Goal: Task Accomplishment & Management: Manage account settings

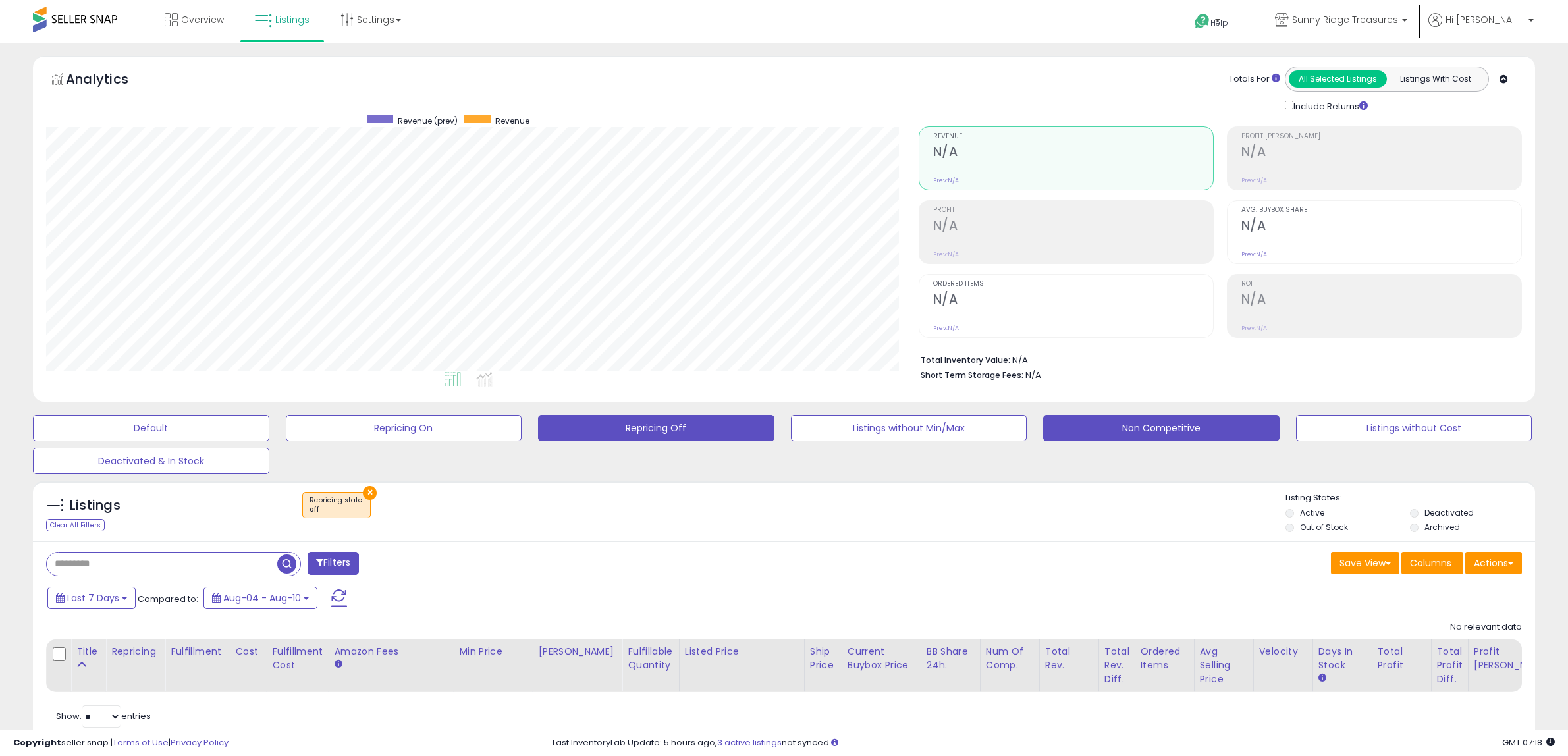
scroll to position [50, 0]
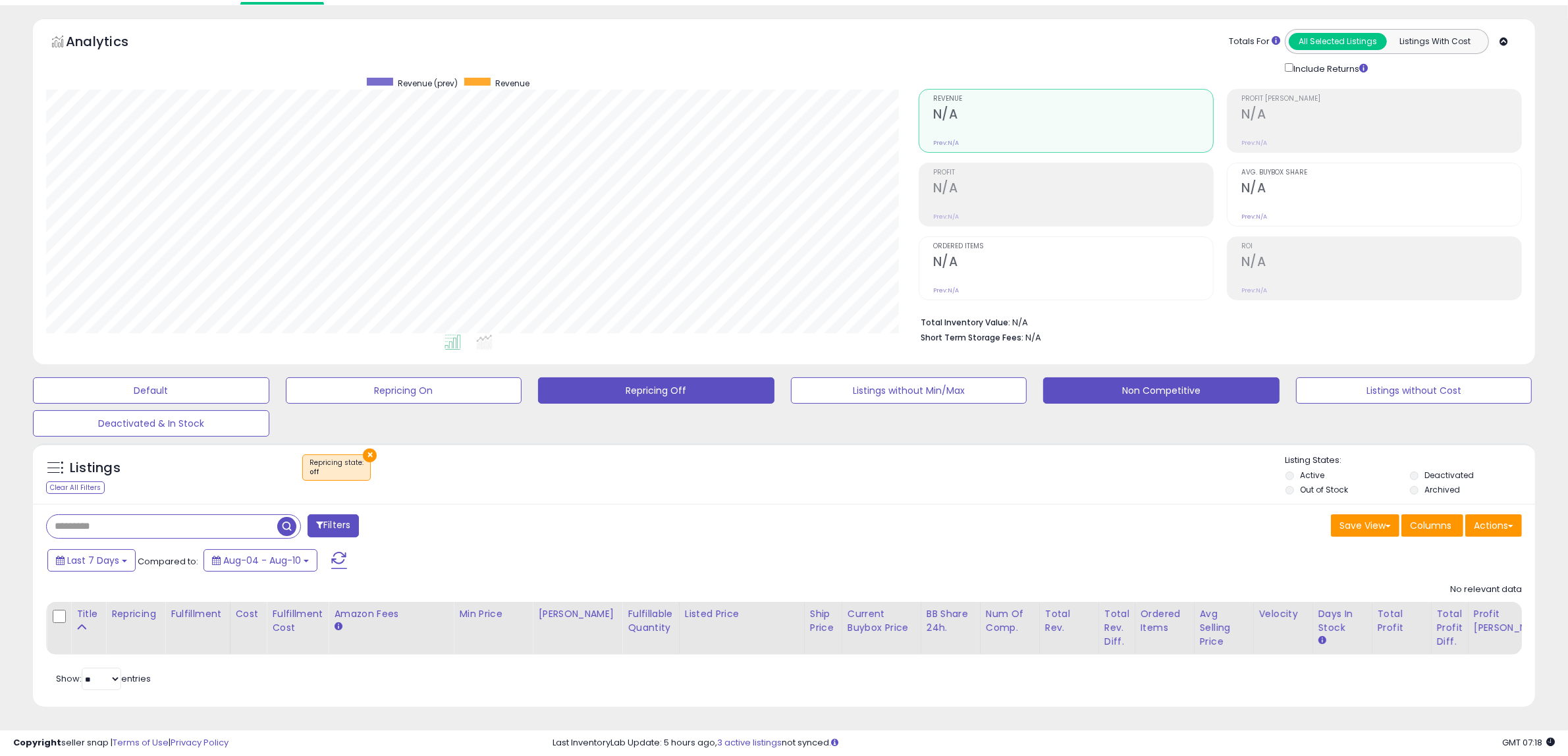
click at [270, 379] on button "Non Competitive" at bounding box center [151, 390] width 236 height 26
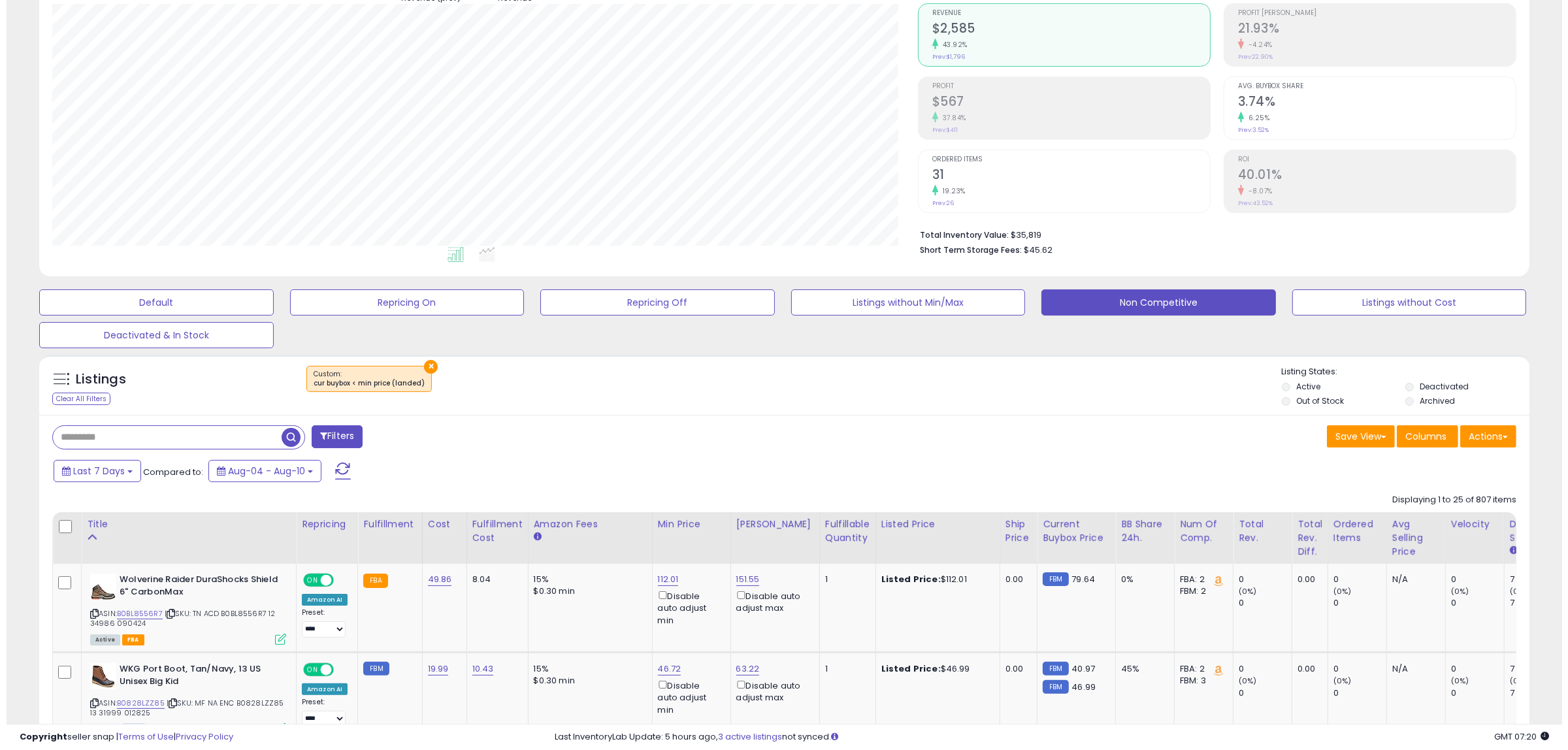
scroll to position [213, 0]
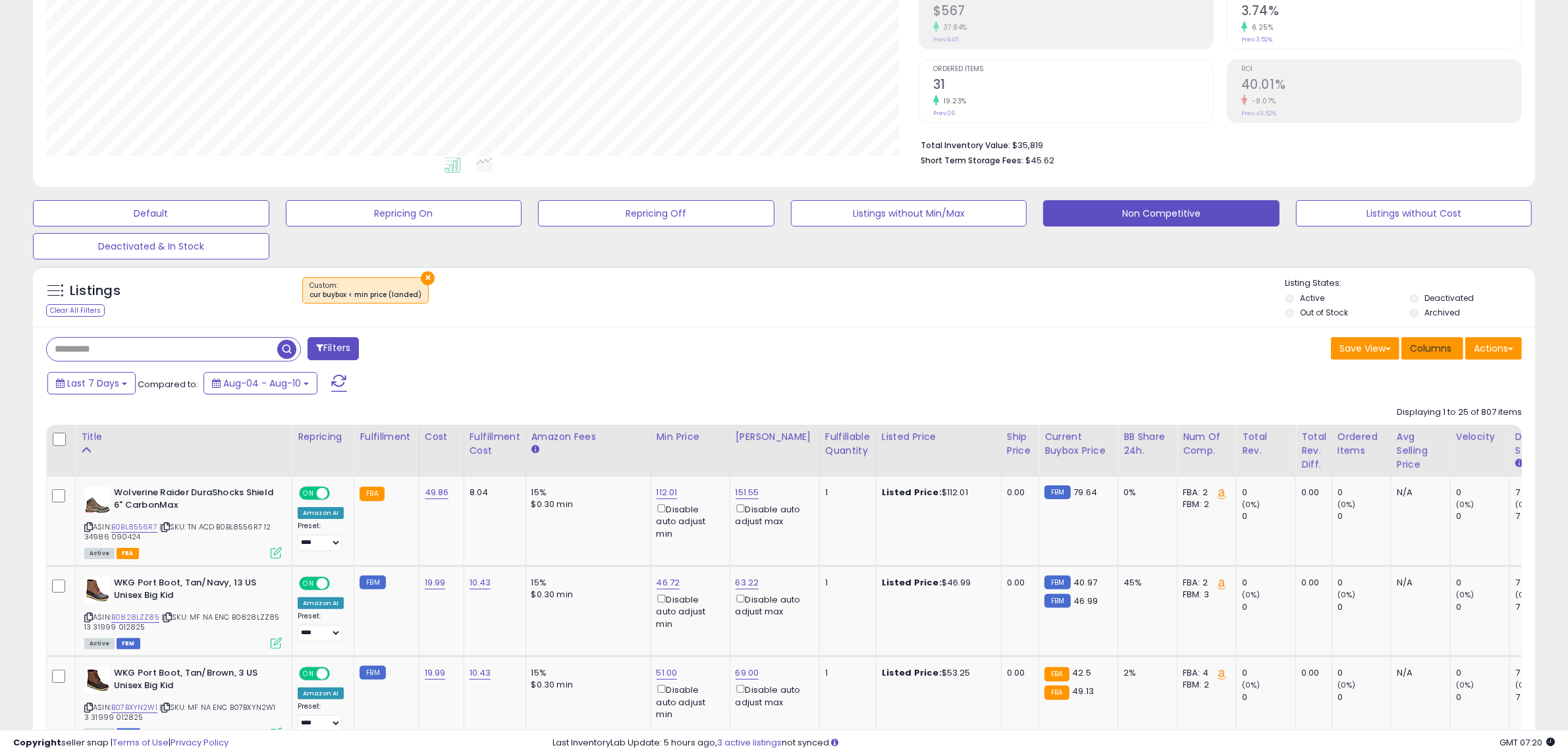
click at [1431, 337] on button "Columns" at bounding box center [1432, 348] width 62 height 22
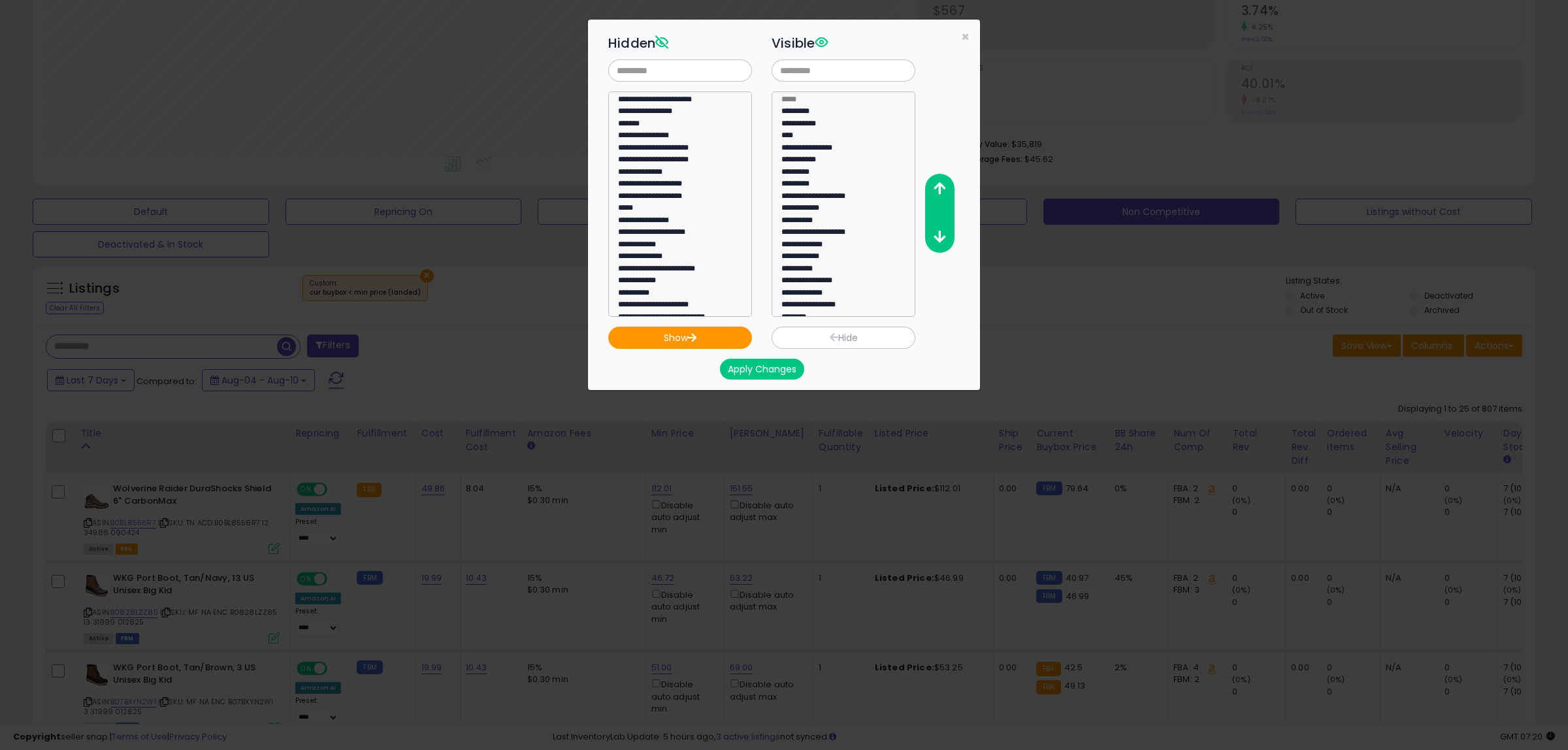
scroll to position [164, 0]
select select "**********"
click at [637, 198] on option "**********" at bounding box center [673, 204] width 114 height 12
click at [712, 346] on button "Show" at bounding box center [680, 338] width 144 height 22
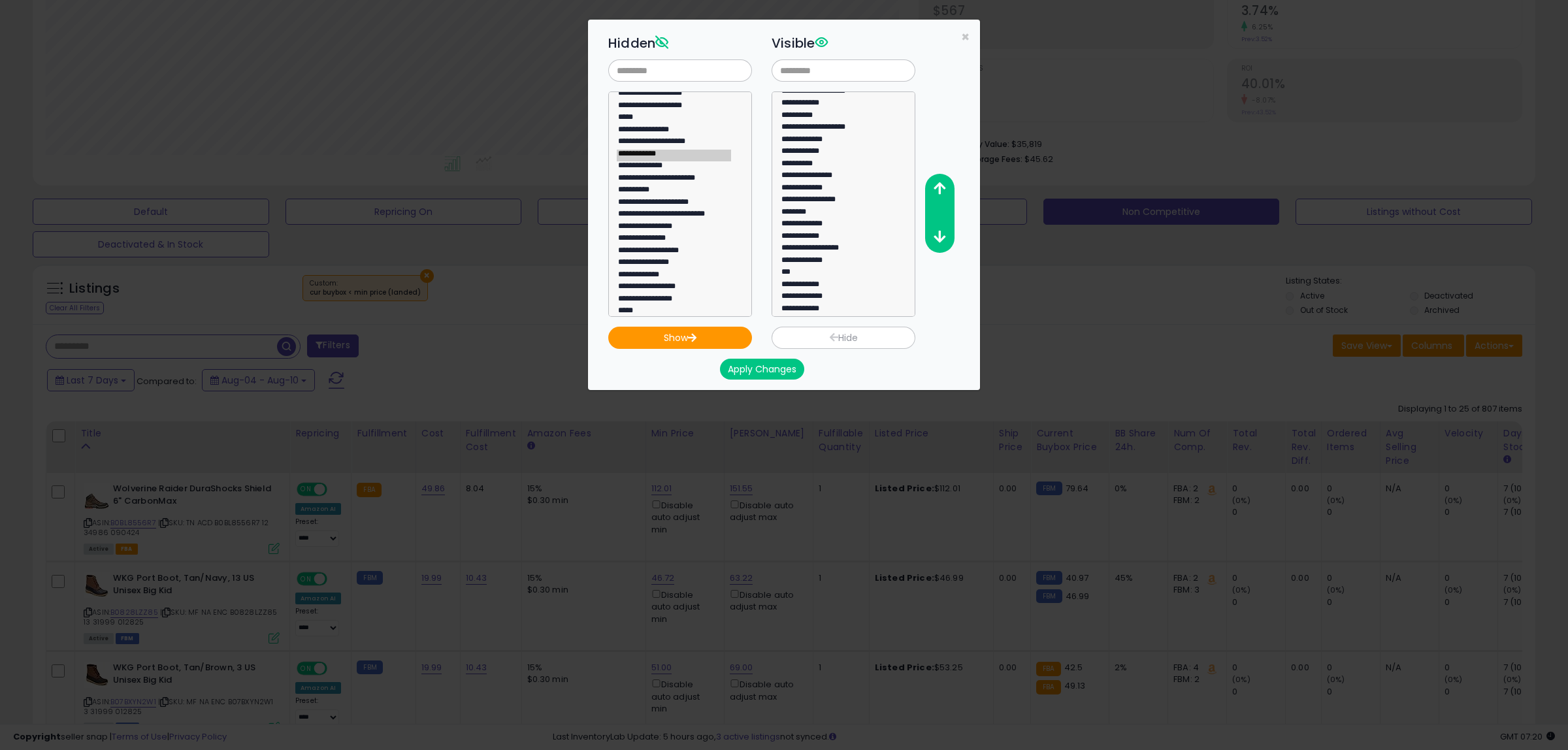
scroll to position [108, 0]
select select "**********"
click at [825, 304] on option "**********" at bounding box center [837, 307] width 114 height 12
click at [946, 183] on button "button" at bounding box center [939, 189] width 29 height 24
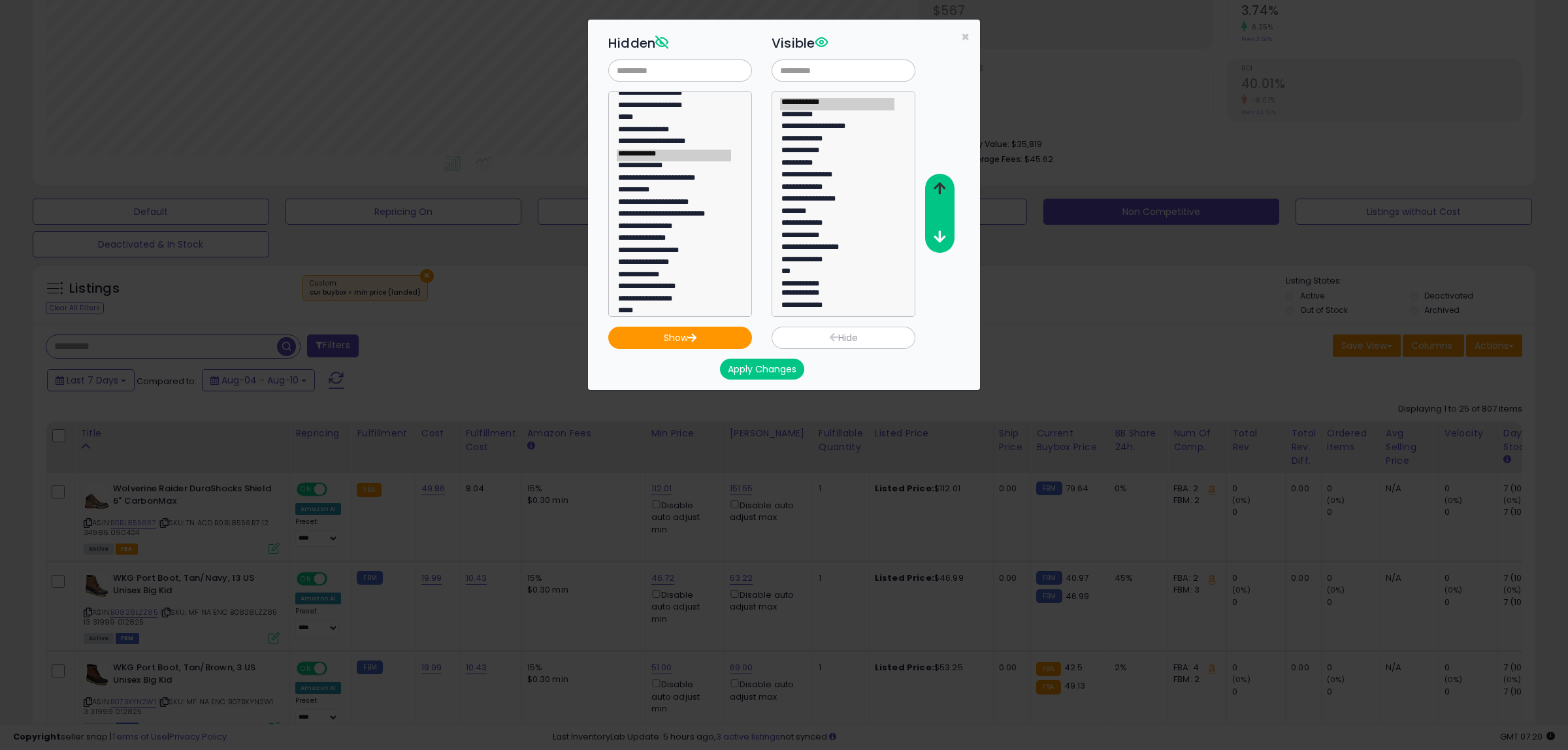
click at [946, 183] on button "button" at bounding box center [939, 189] width 29 height 24
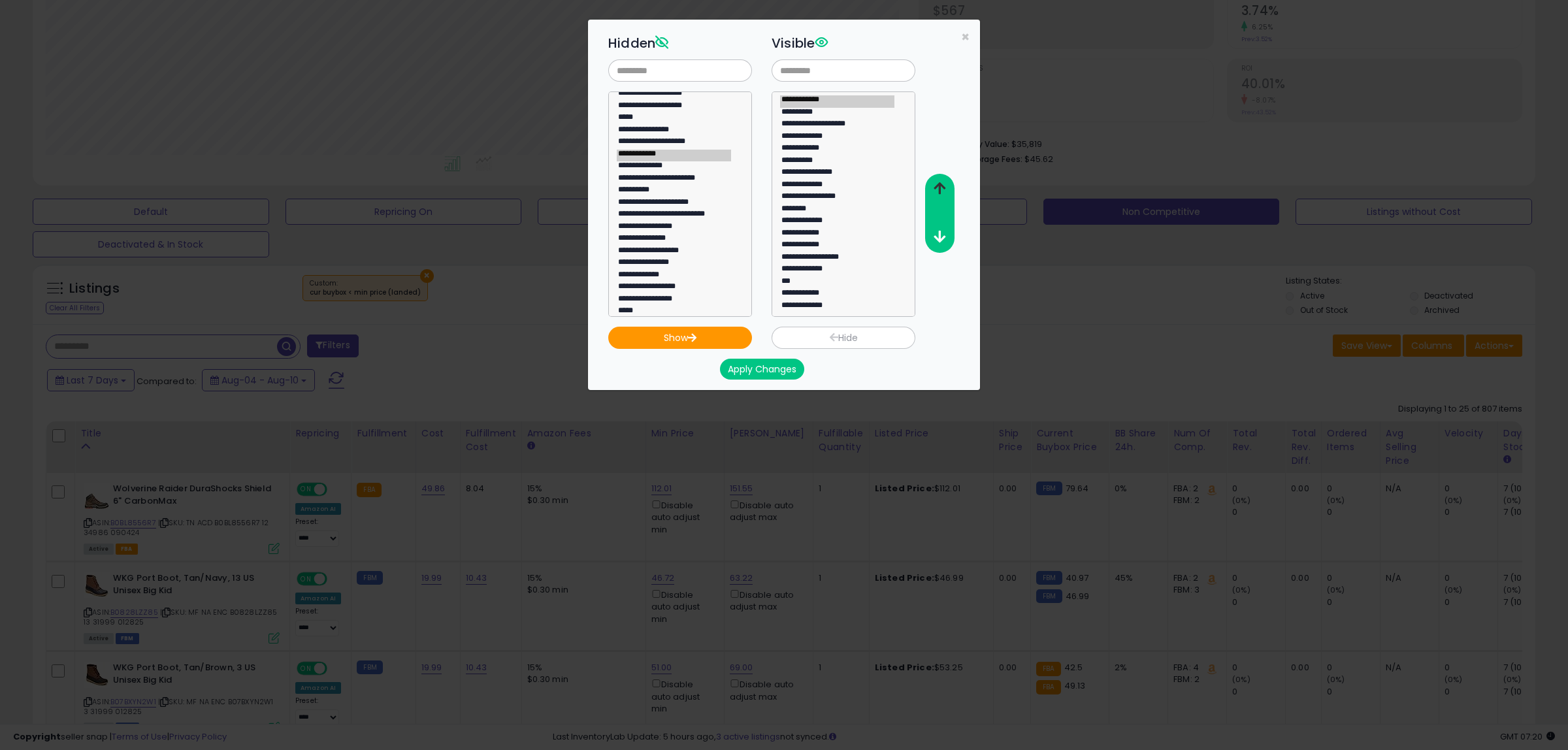
click at [946, 183] on button "button" at bounding box center [939, 189] width 29 height 24
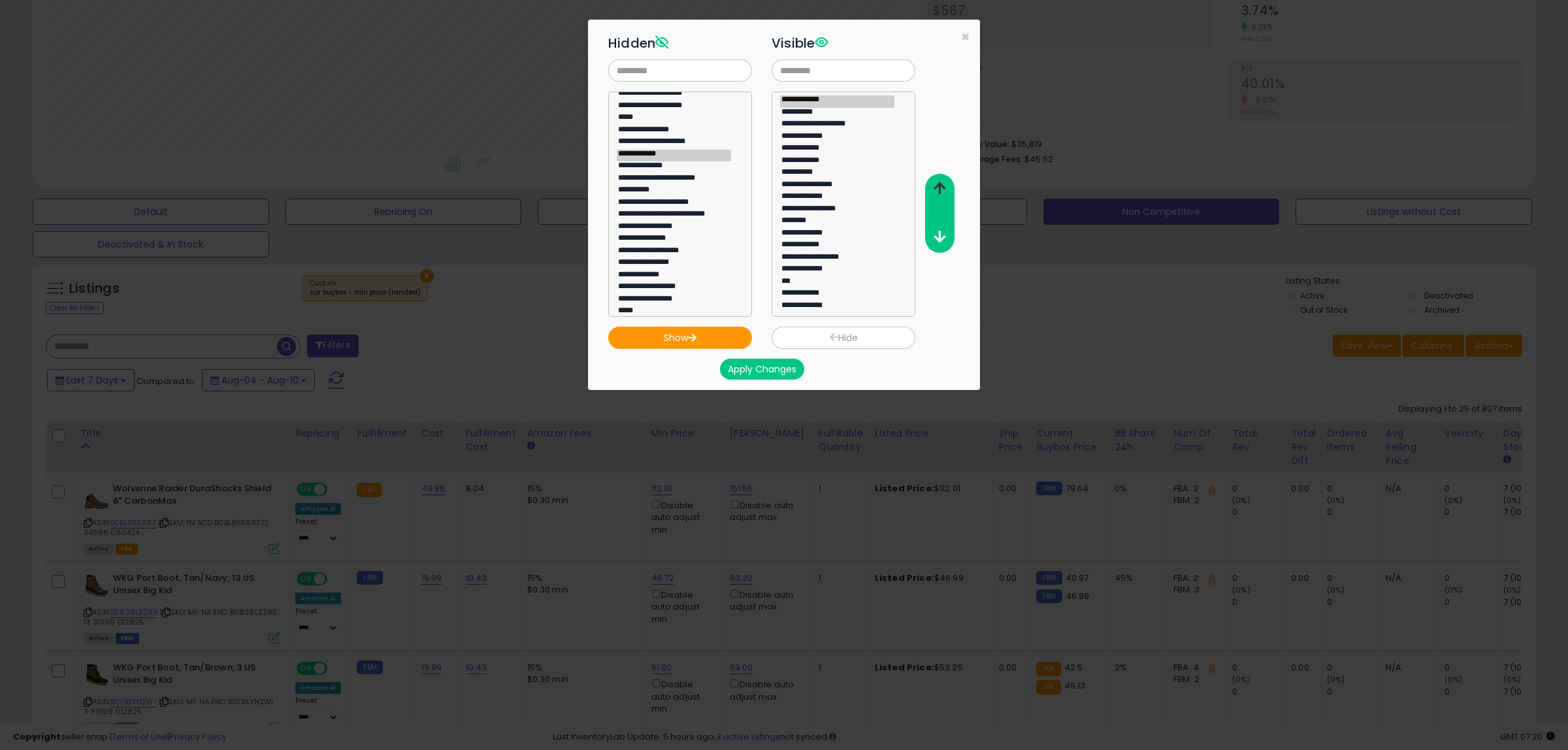
click at [946, 183] on button "button" at bounding box center [939, 189] width 29 height 24
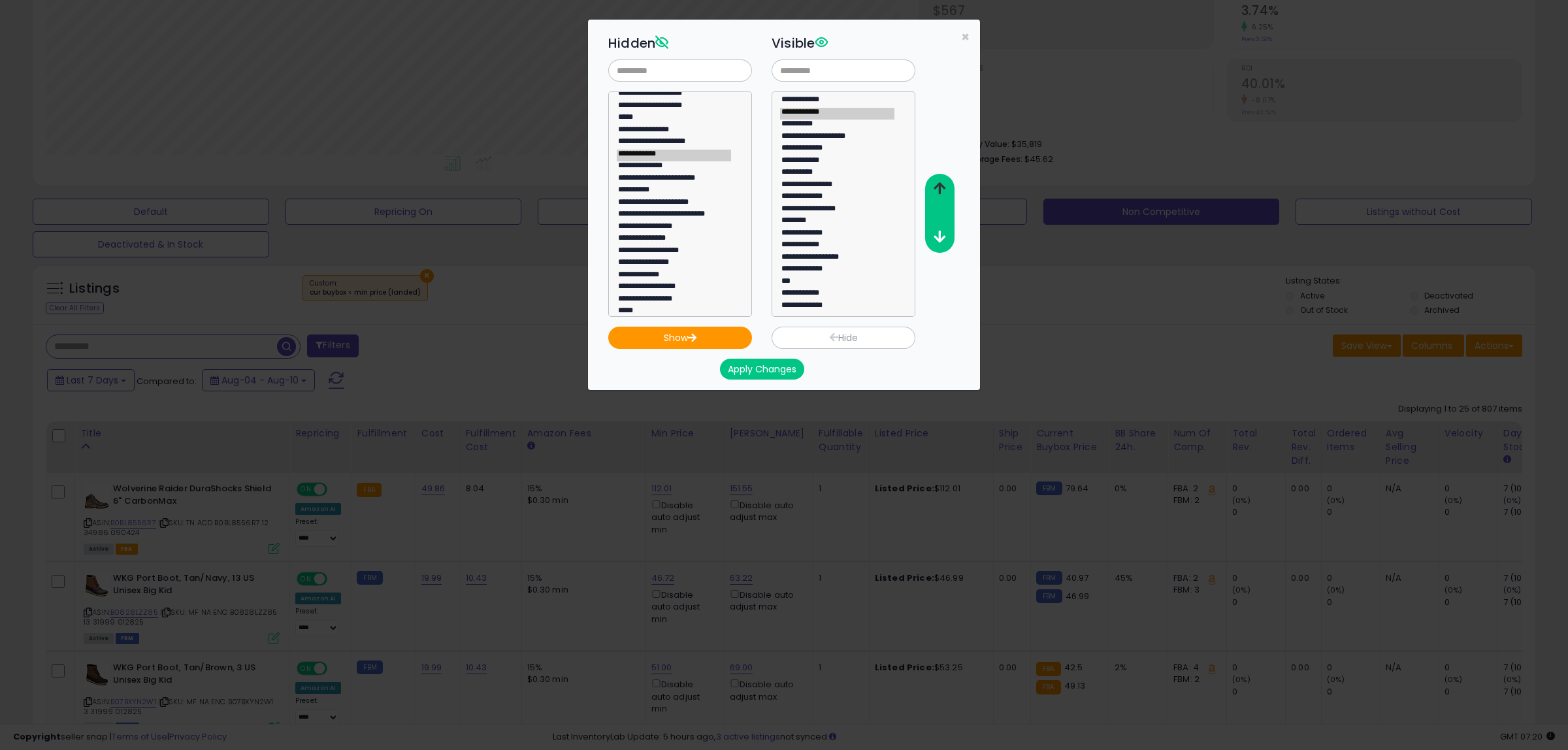
click at [946, 183] on button "button" at bounding box center [939, 189] width 29 height 24
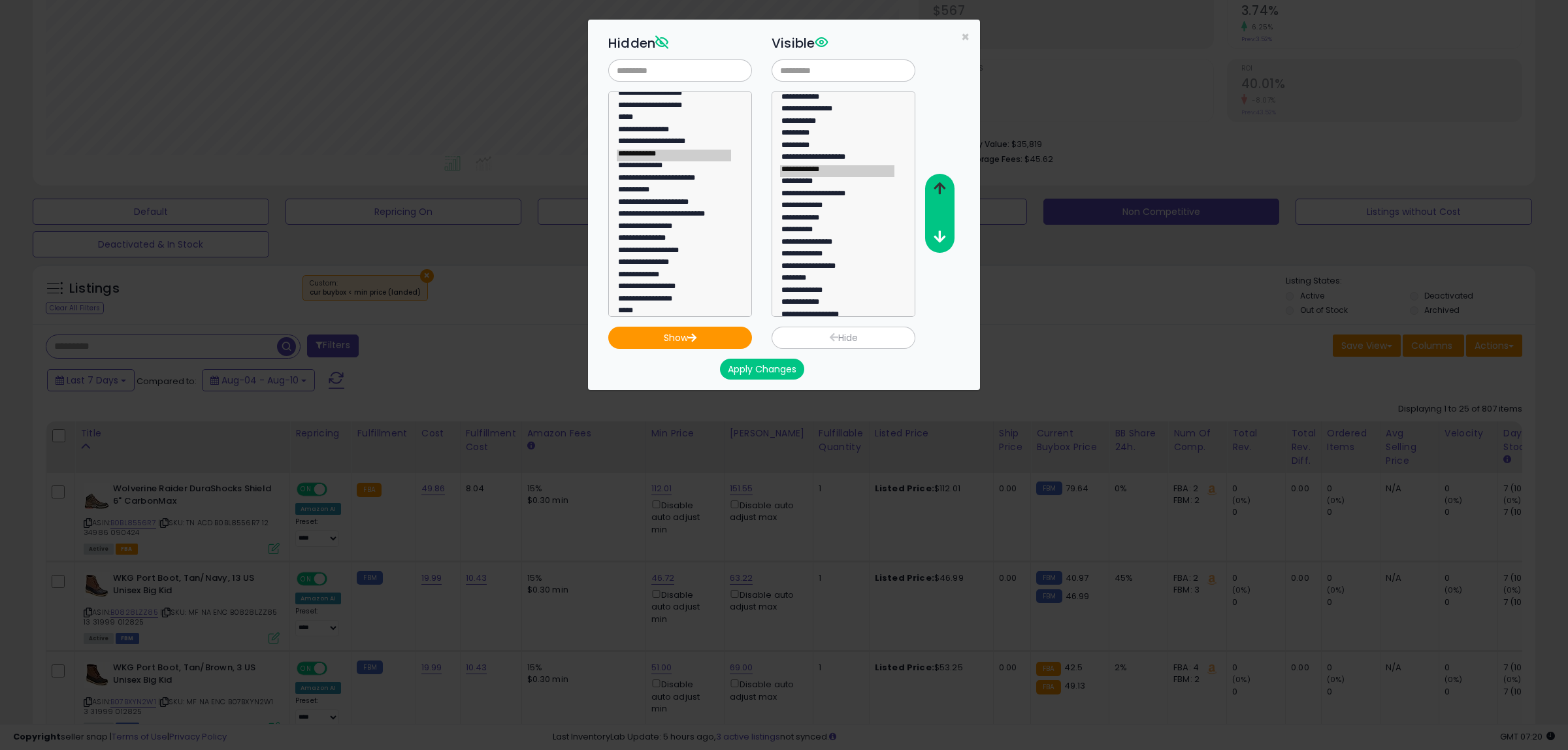
click at [946, 183] on button "button" at bounding box center [939, 189] width 29 height 24
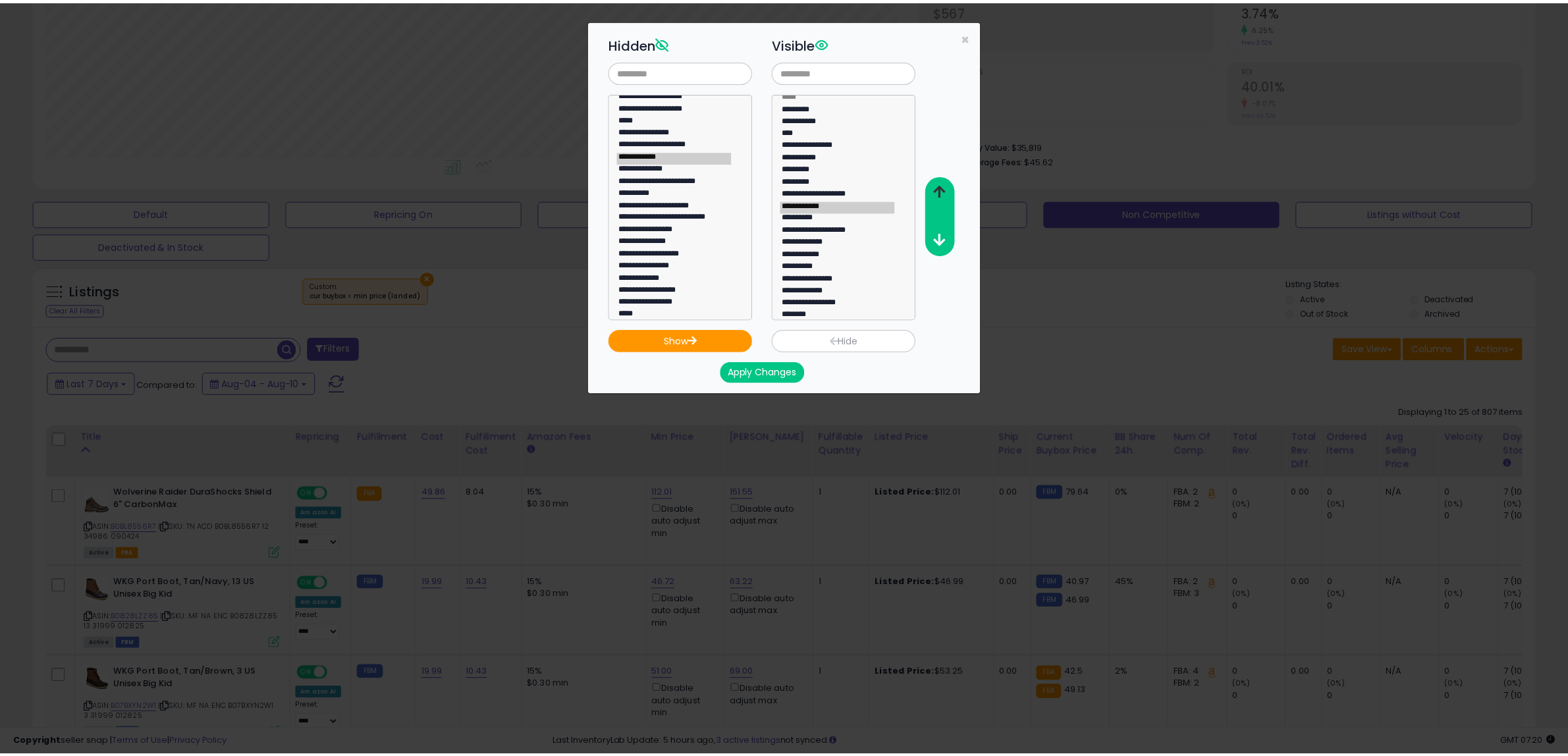
scroll to position [3, 0]
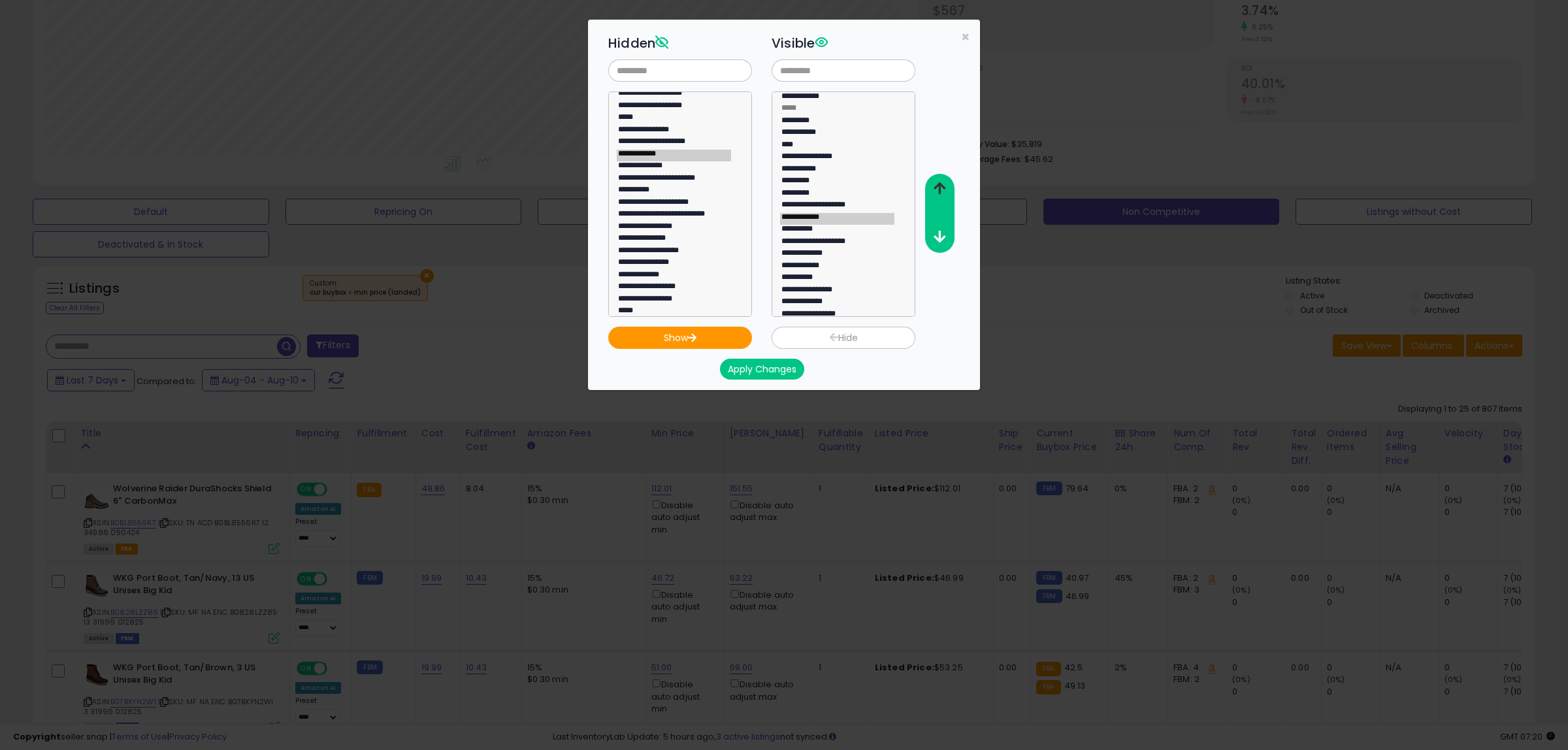
click at [946, 183] on button "button" at bounding box center [939, 189] width 29 height 24
click at [775, 368] on button "Apply Changes" at bounding box center [762, 369] width 84 height 21
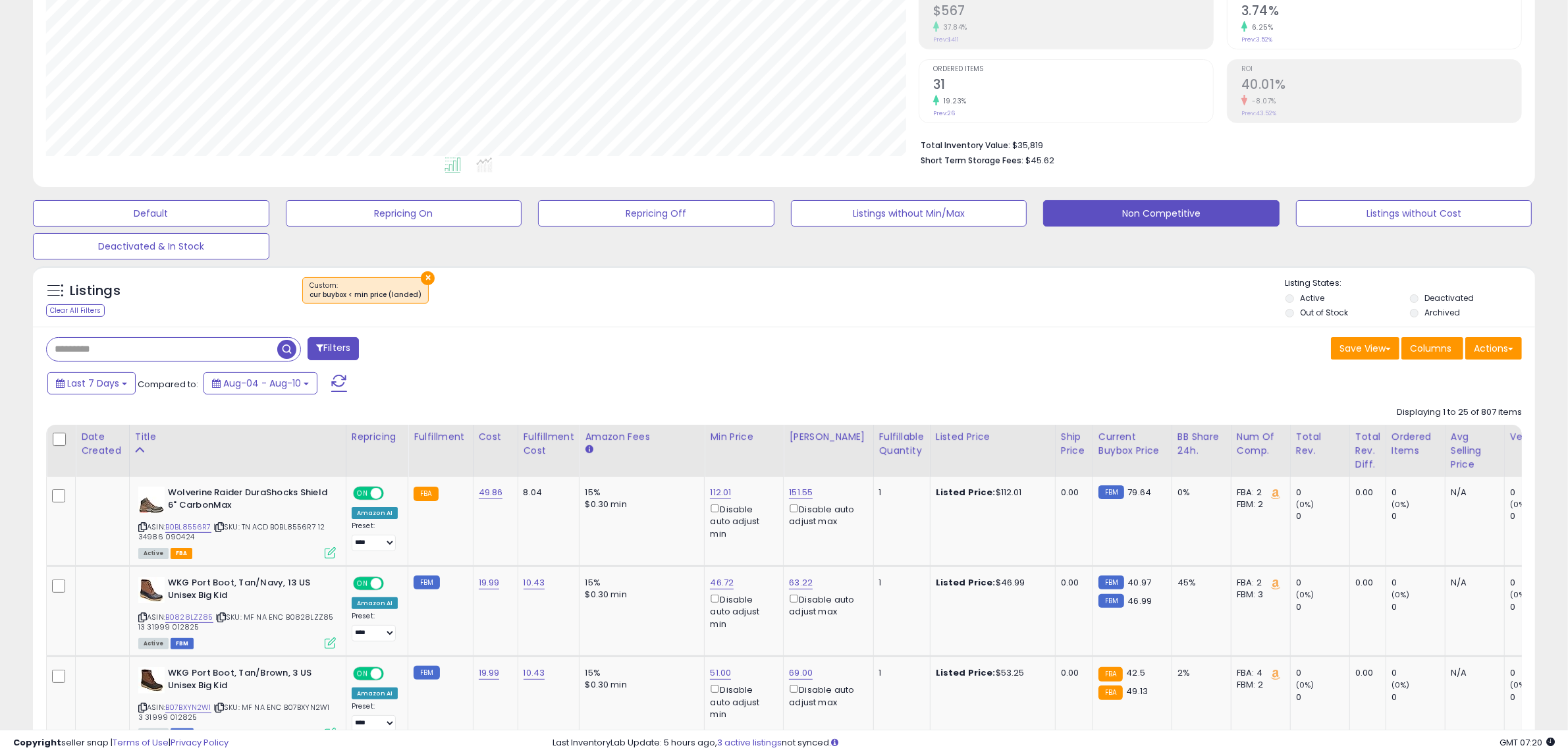
scroll to position [658547, 657759]
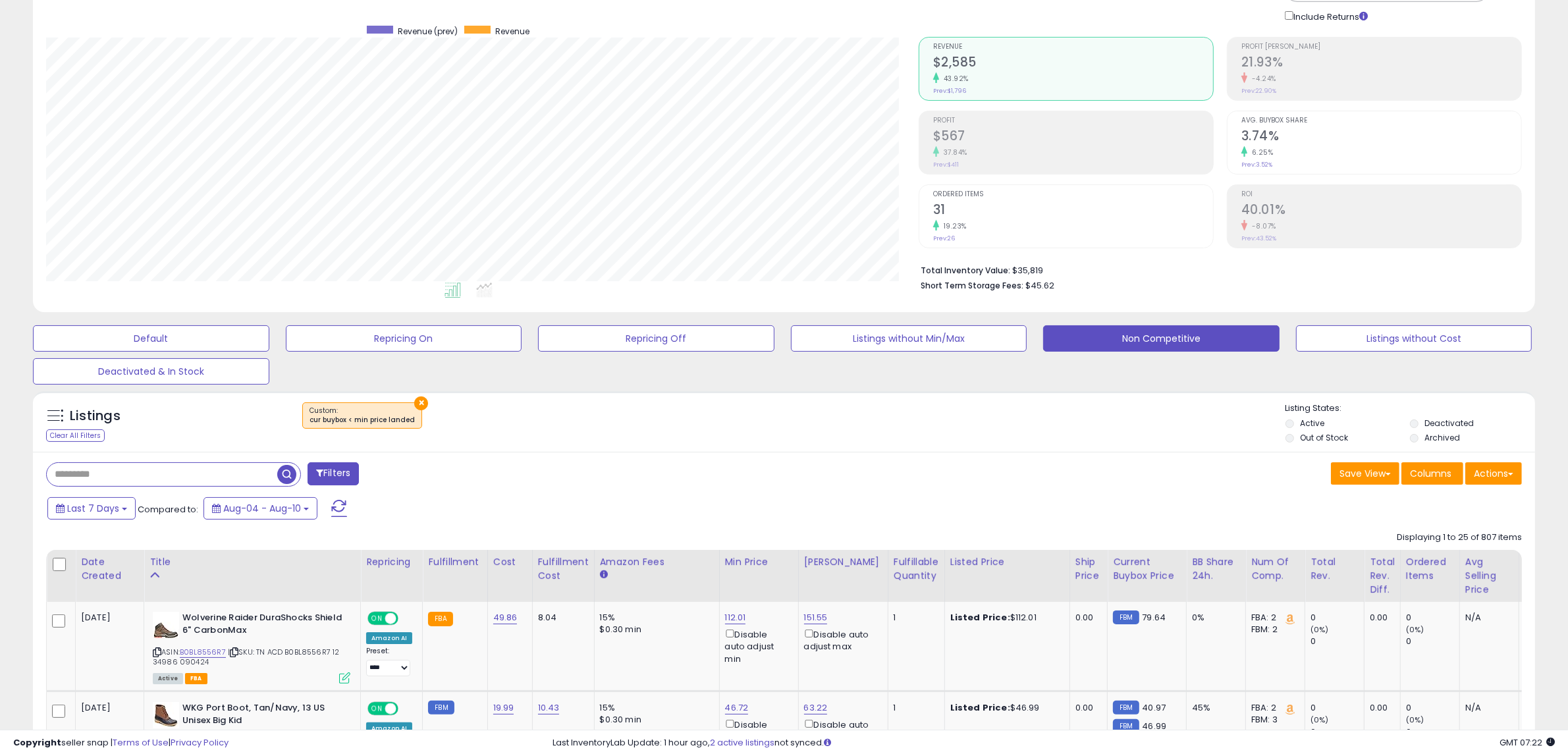
scroll to position [64, 0]
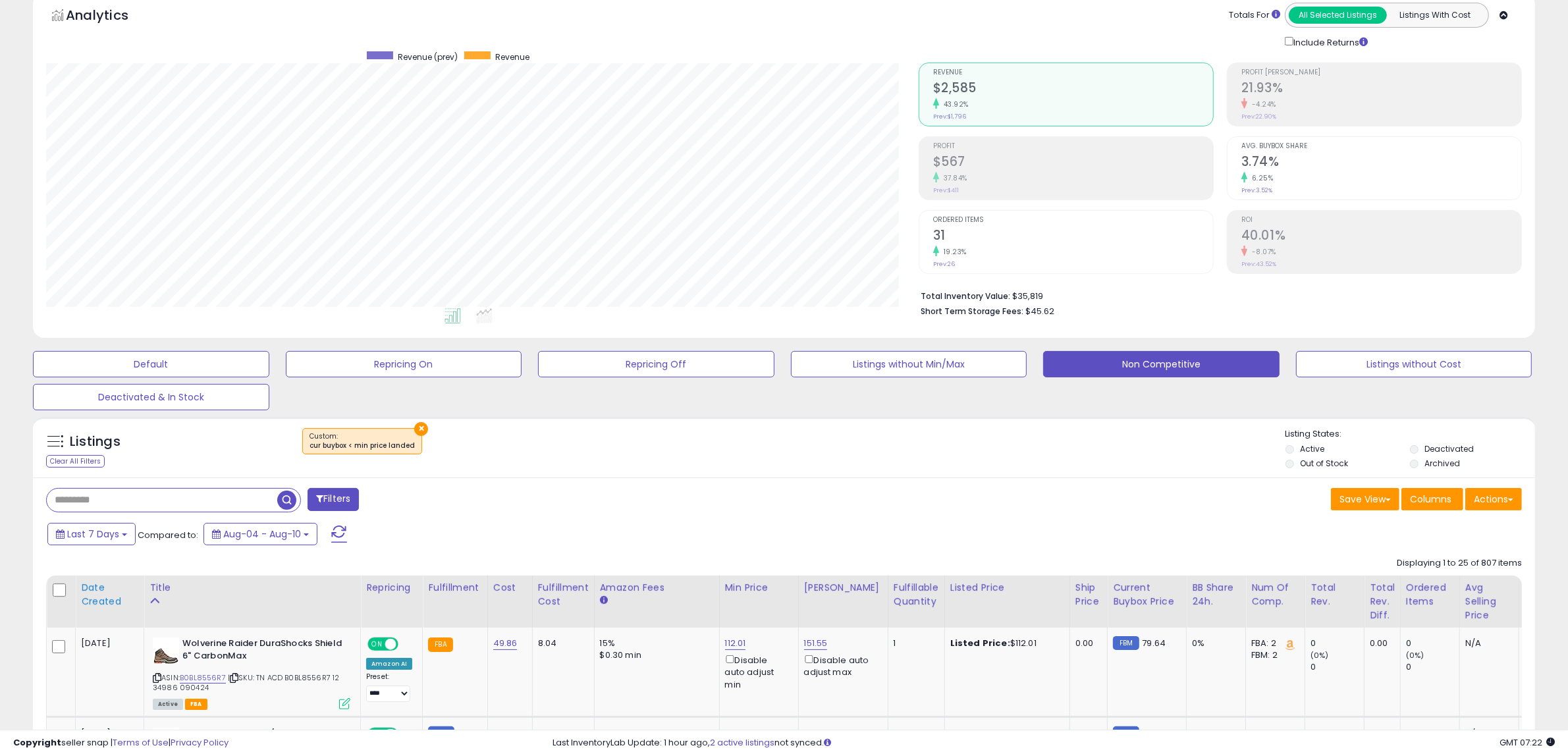
click at [94, 600] on div "Date Created" at bounding box center [109, 594] width 57 height 27
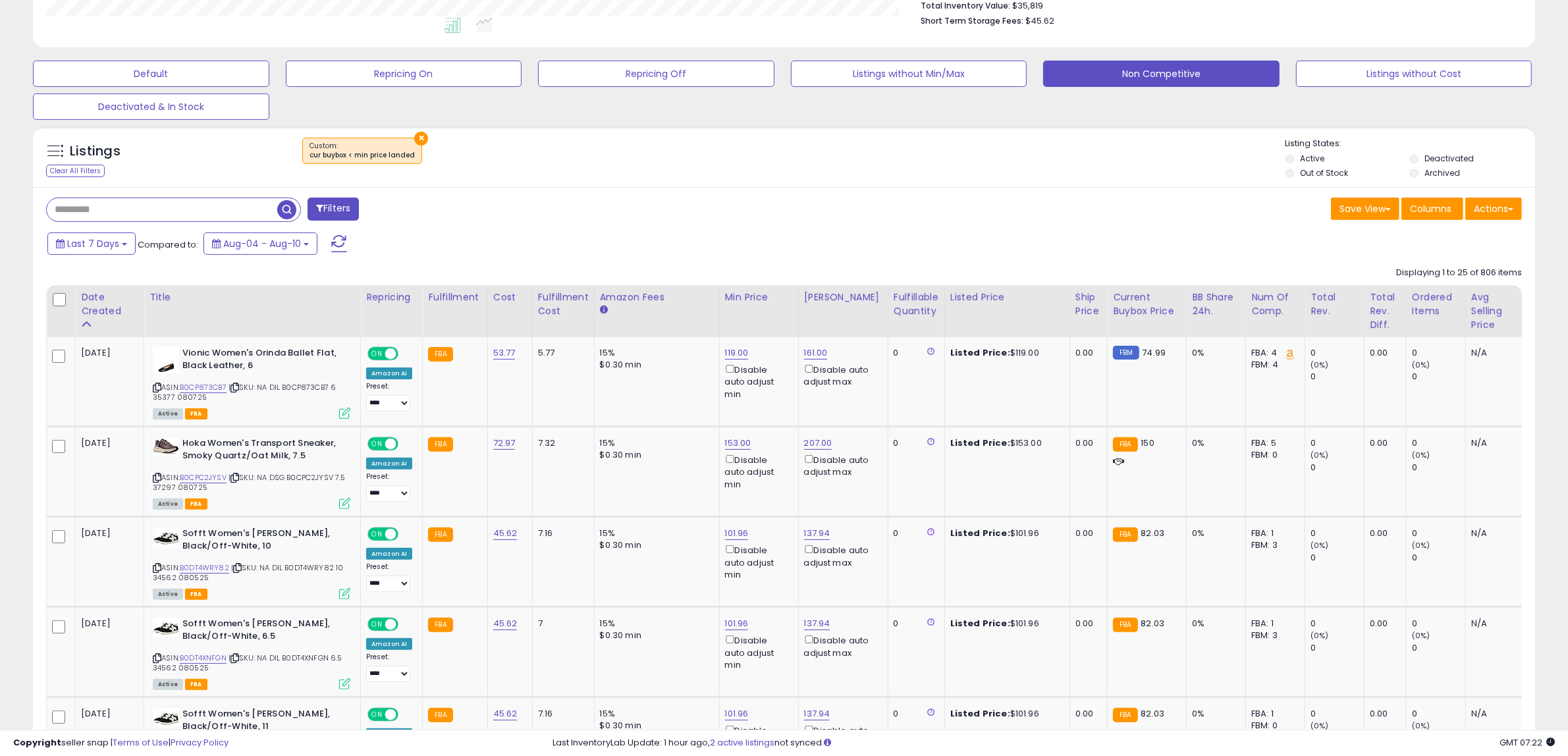
scroll to position [394, 0]
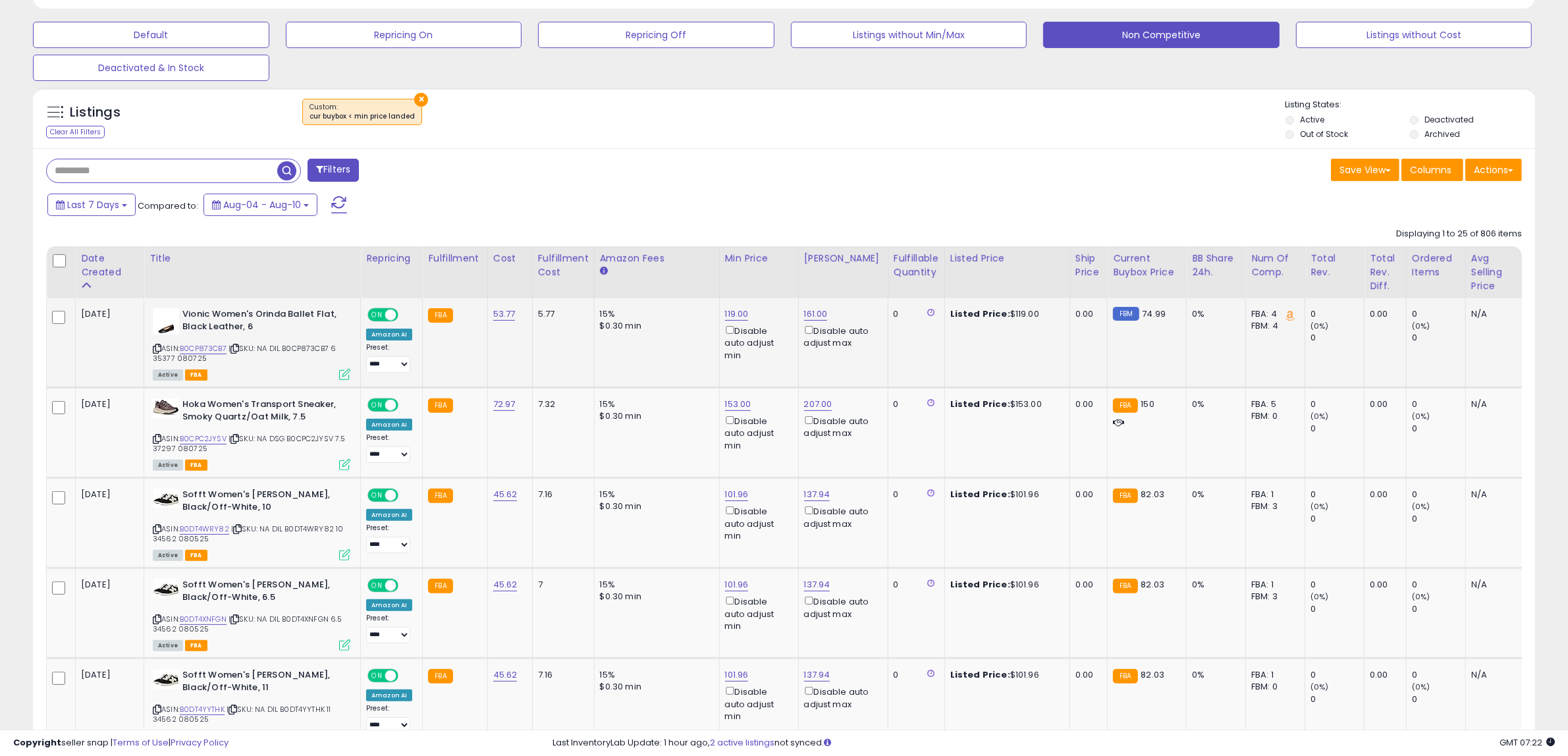
click at [739, 307] on td "119.00 Disable auto adjust min" at bounding box center [759, 343] width 79 height 90
click at [727, 313] on link "119.00" at bounding box center [737, 314] width 24 height 13
drag, startPoint x: 702, startPoint y: 270, endPoint x: 327, endPoint y: 219, distance: 378.5
type input "***"
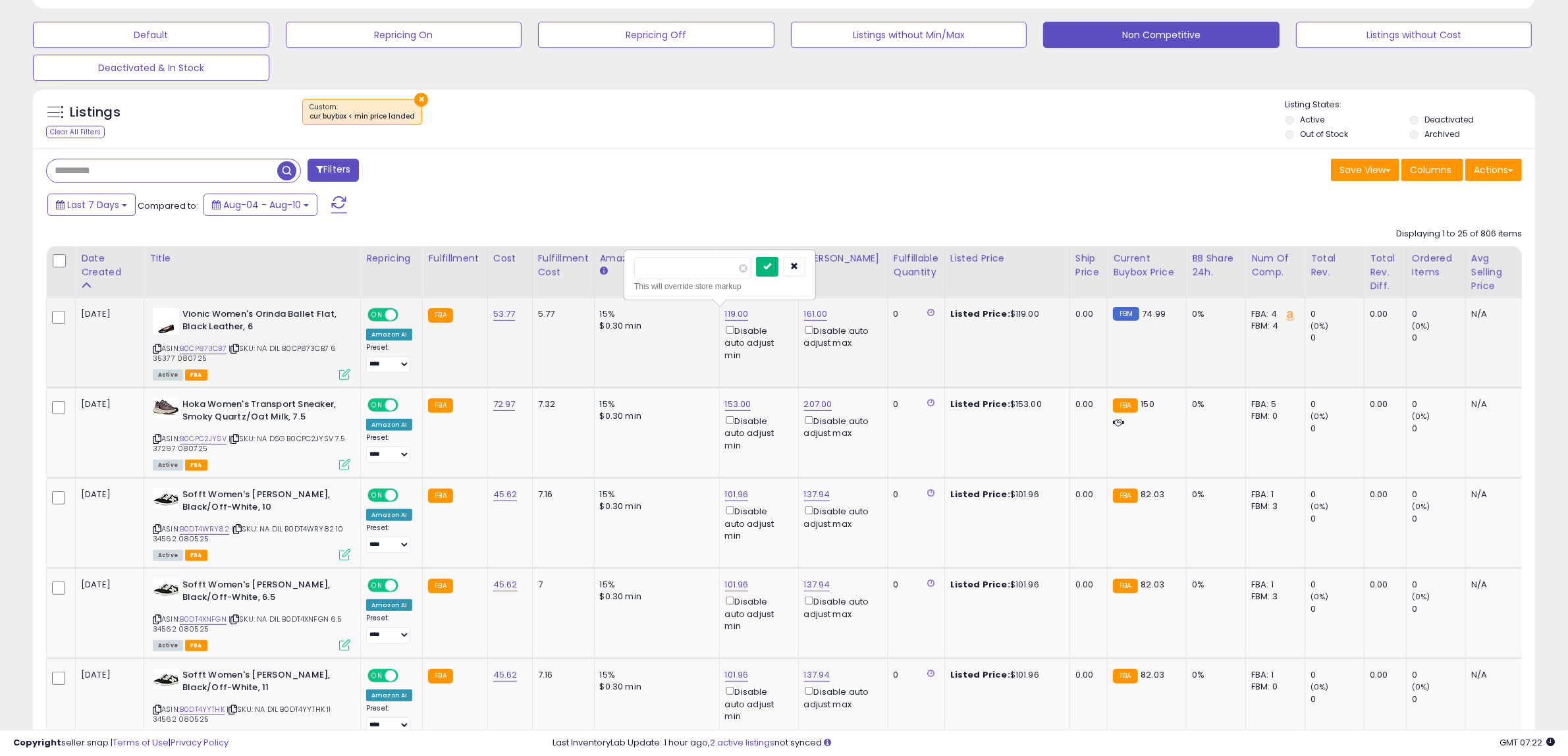
click at [779, 272] on button "submit" at bounding box center [767, 267] width 22 height 20
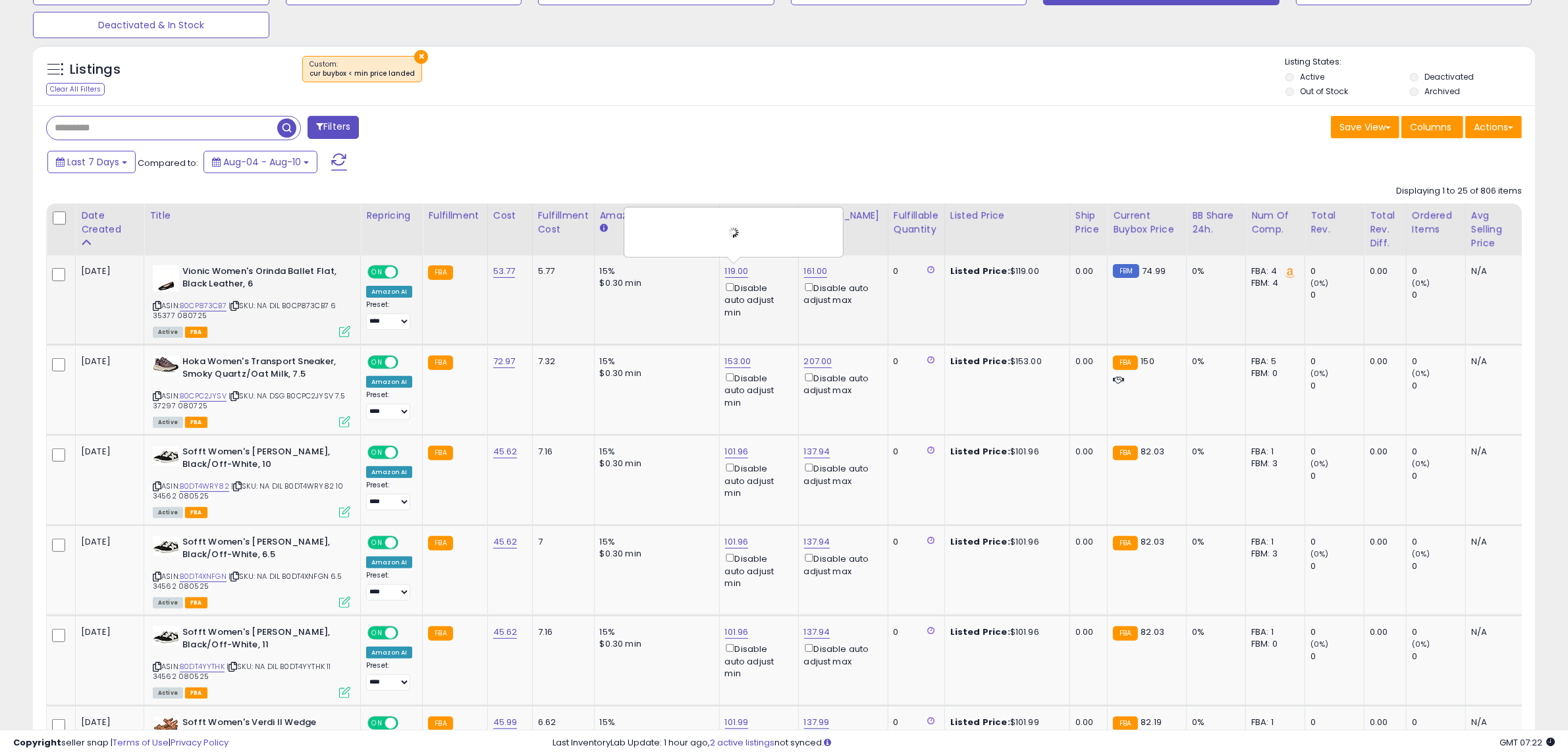
scroll to position [476, 0]
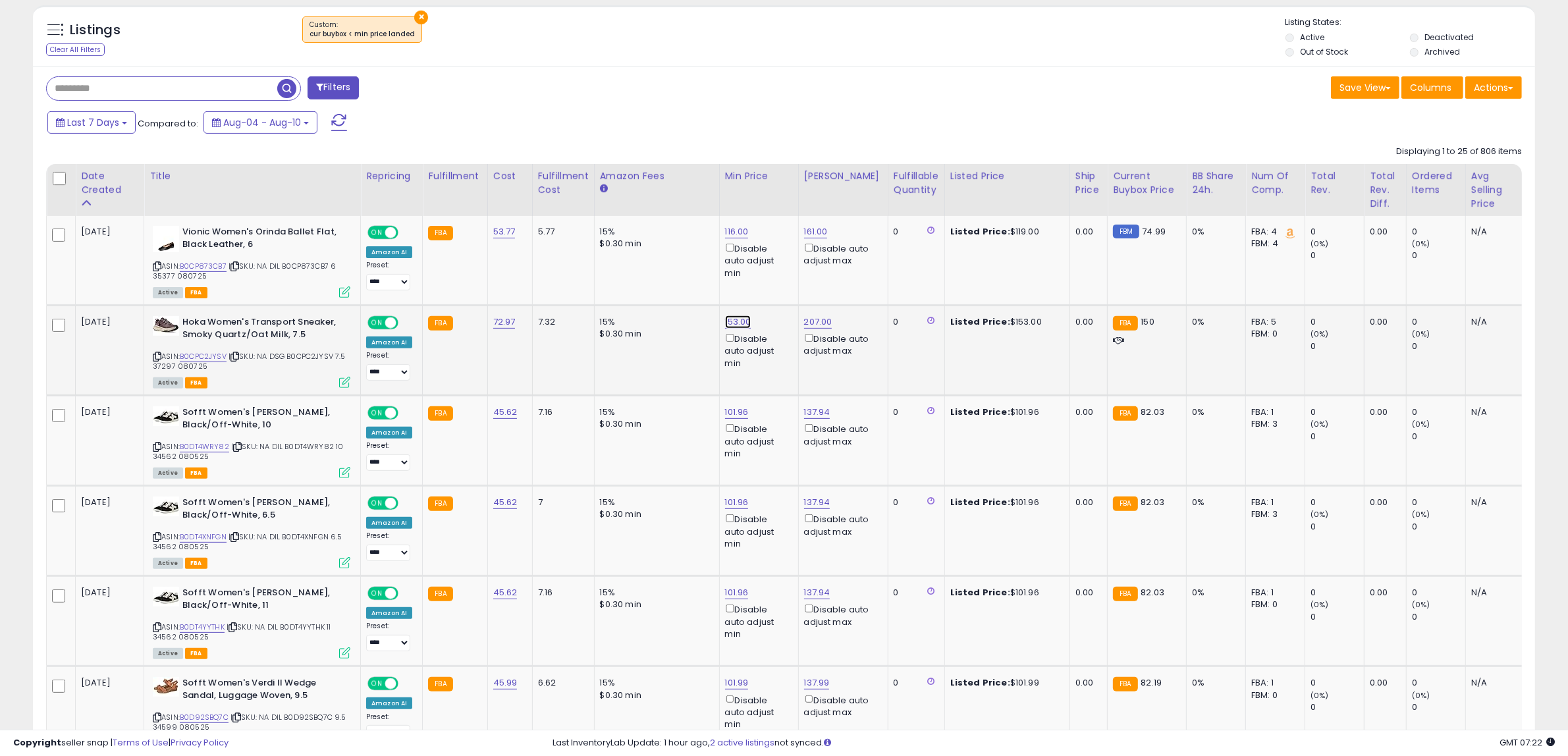
click at [729, 238] on link "153.00" at bounding box center [737, 232] width 24 height 13
drag, startPoint x: 731, startPoint y: 281, endPoint x: 464, endPoint y: 248, distance: 269.0
type input "***"
click at [773, 275] on icon "submit" at bounding box center [768, 273] width 8 height 8
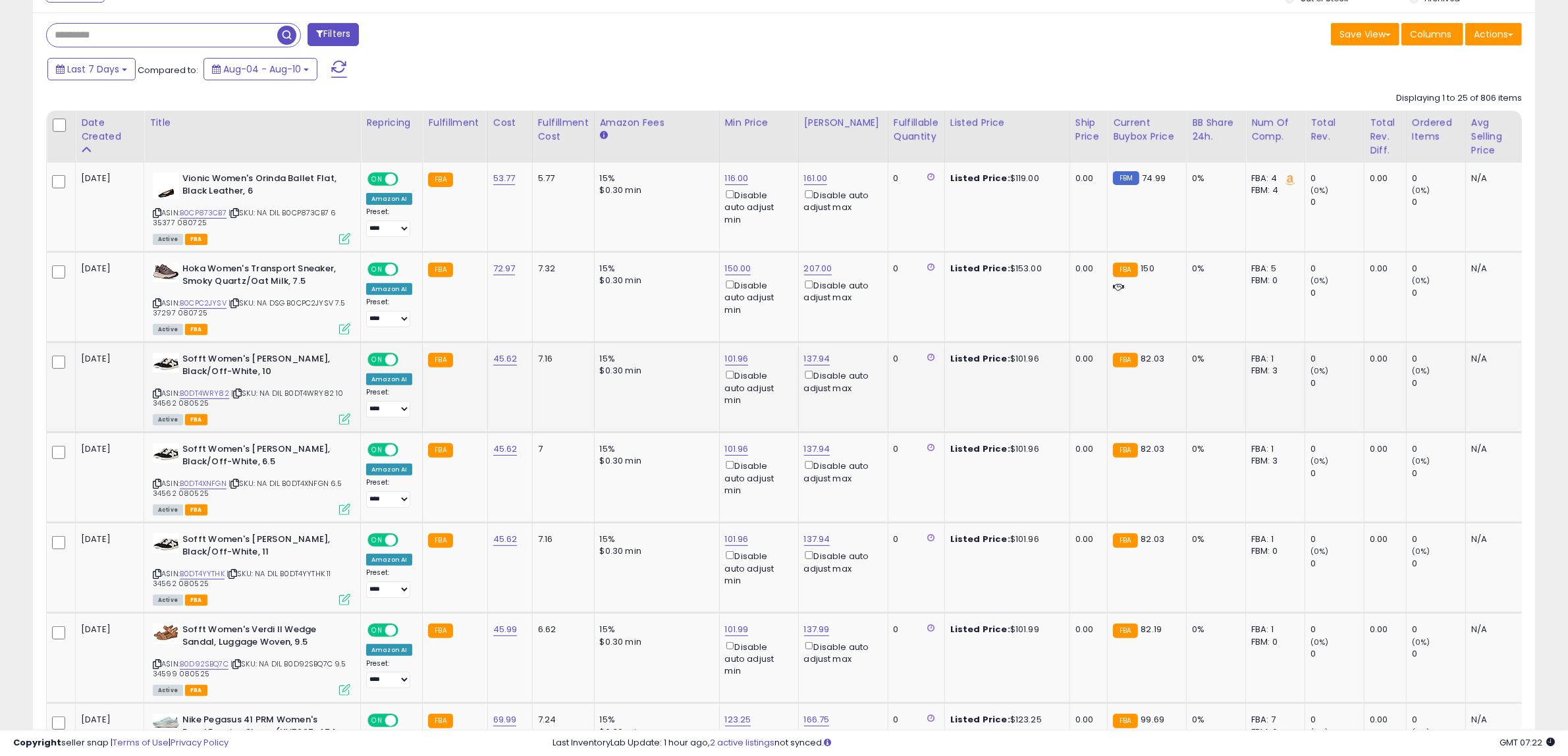
scroll to position [558, 0]
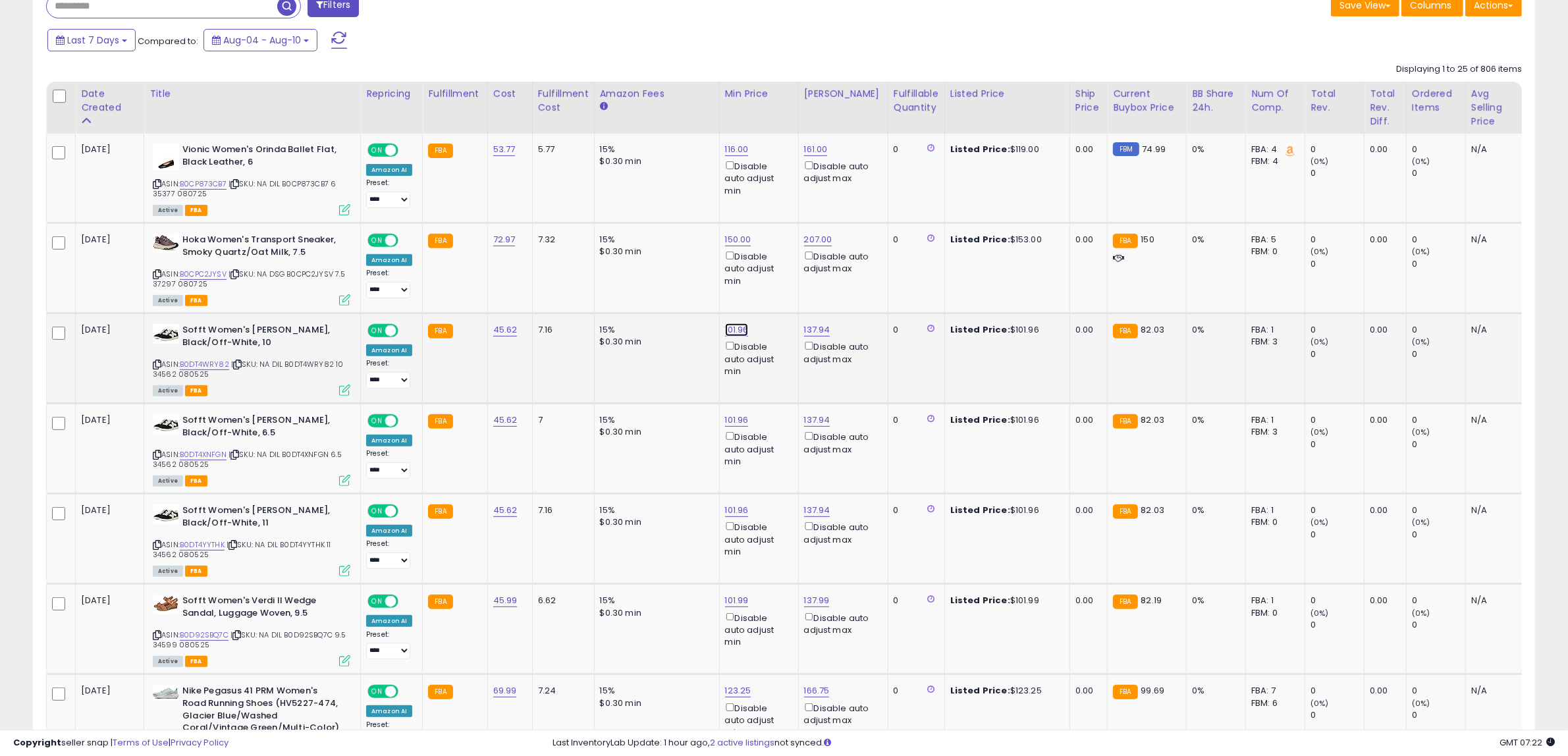
click at [730, 156] on link "101.96" at bounding box center [737, 150] width 24 height 13
drag, startPoint x: 715, startPoint y: 276, endPoint x: 66, endPoint y: 146, distance: 661.9
type input "***"
click at [779, 284] on button "submit" at bounding box center [767, 281] width 22 height 20
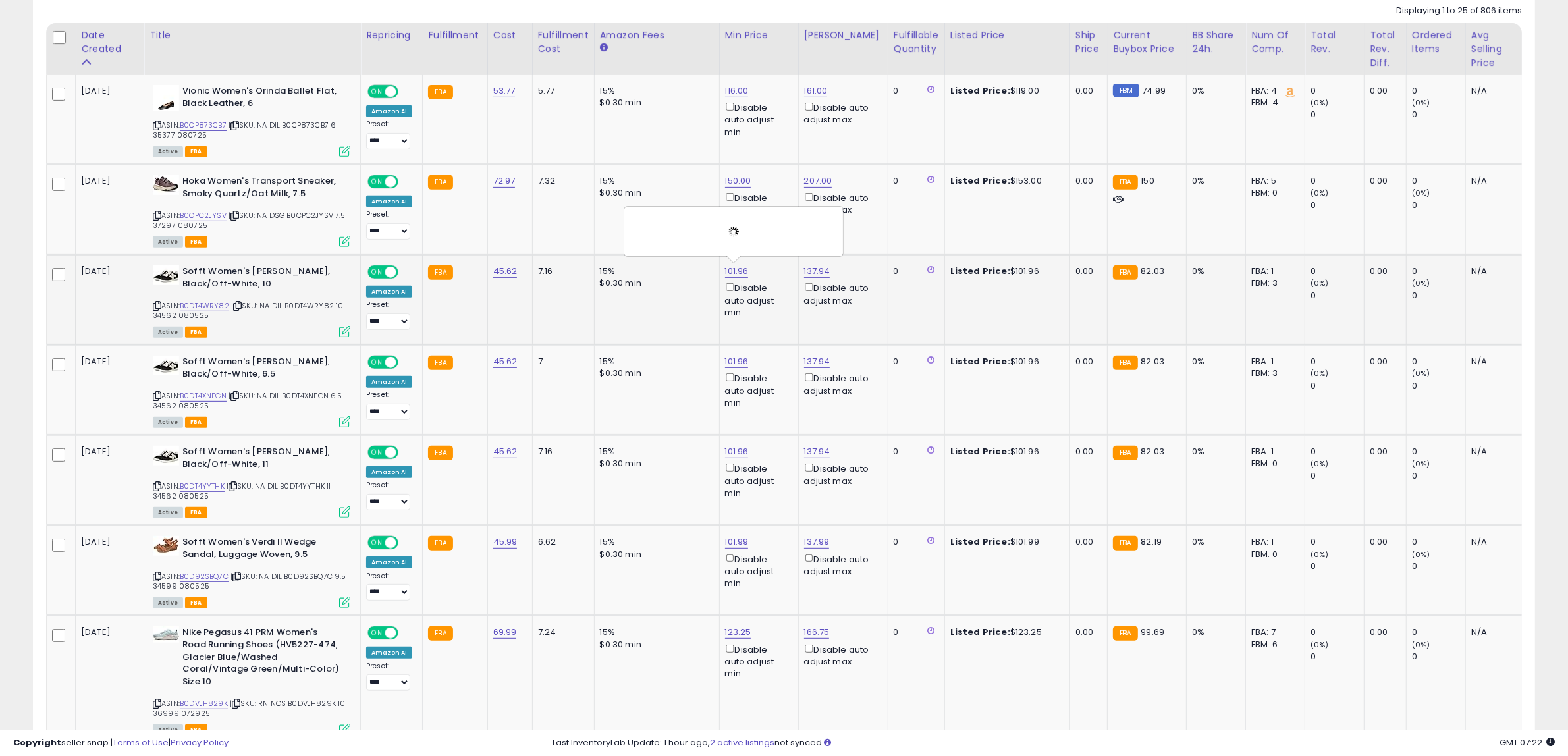
scroll to position [640, 0]
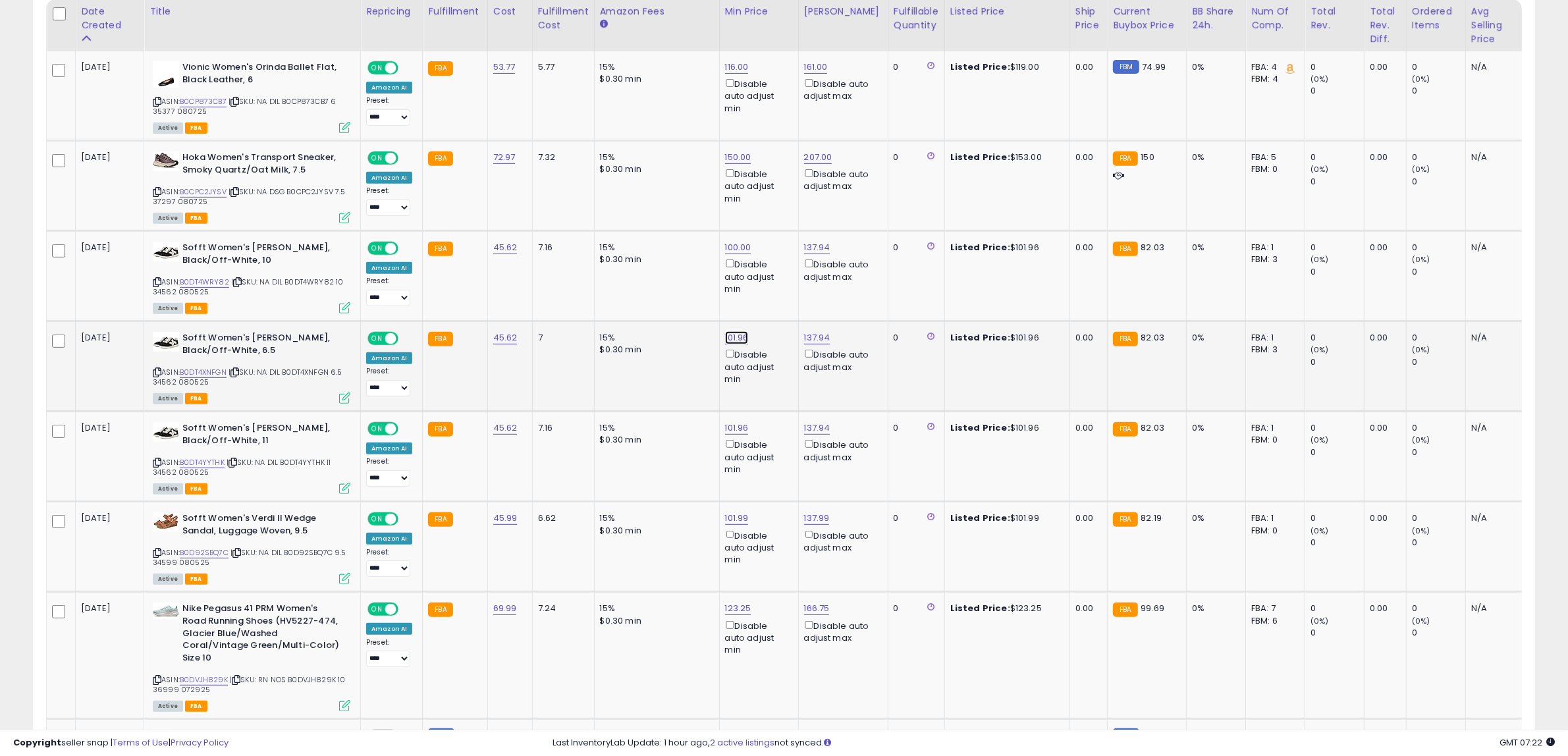
click at [728, 74] on link "101.96" at bounding box center [737, 68] width 24 height 13
drag, startPoint x: 662, startPoint y: 290, endPoint x: 422, endPoint y: 270, distance: 240.8
type input "***"
click at [771, 290] on icon "submit" at bounding box center [767, 288] width 8 height 8
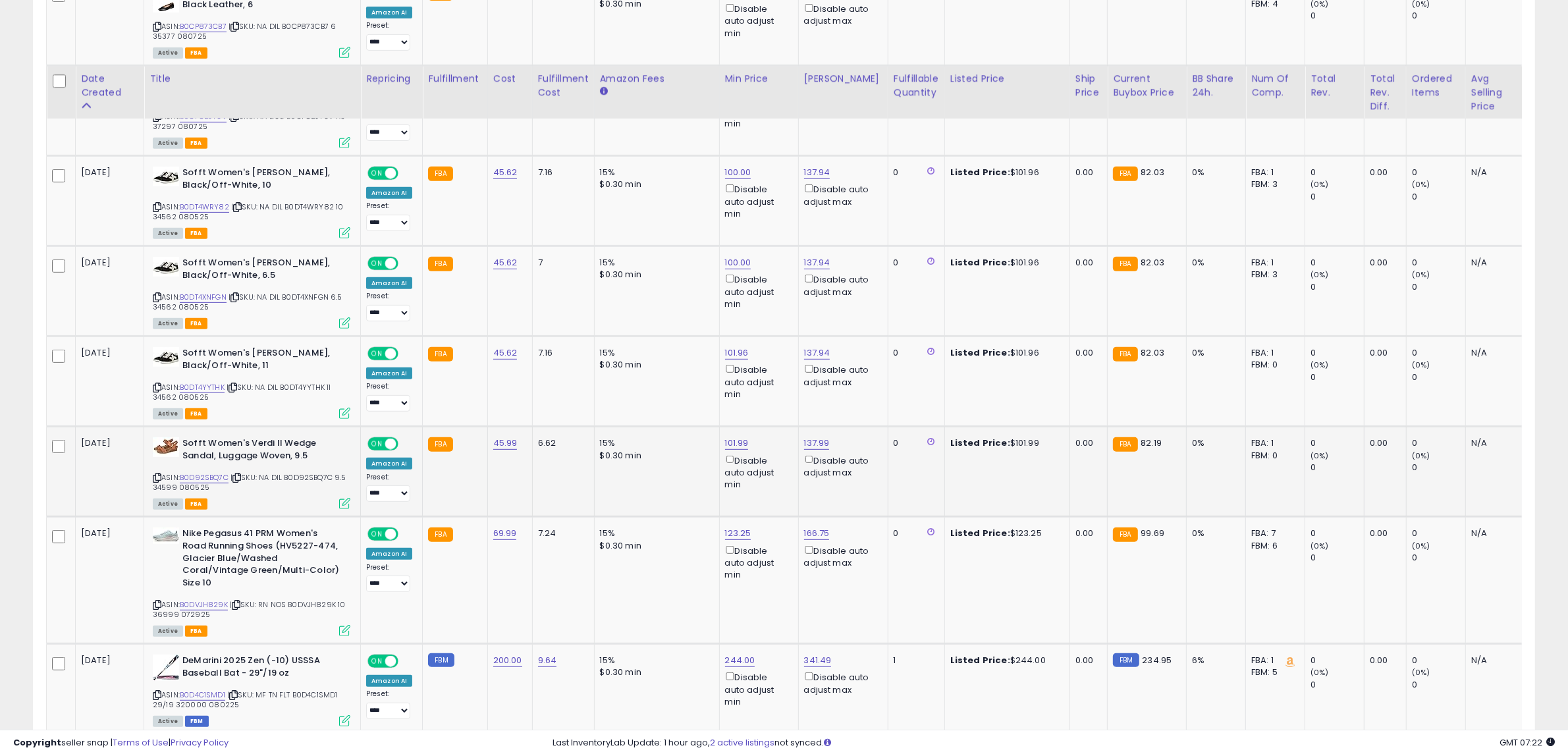
scroll to position [805, 0]
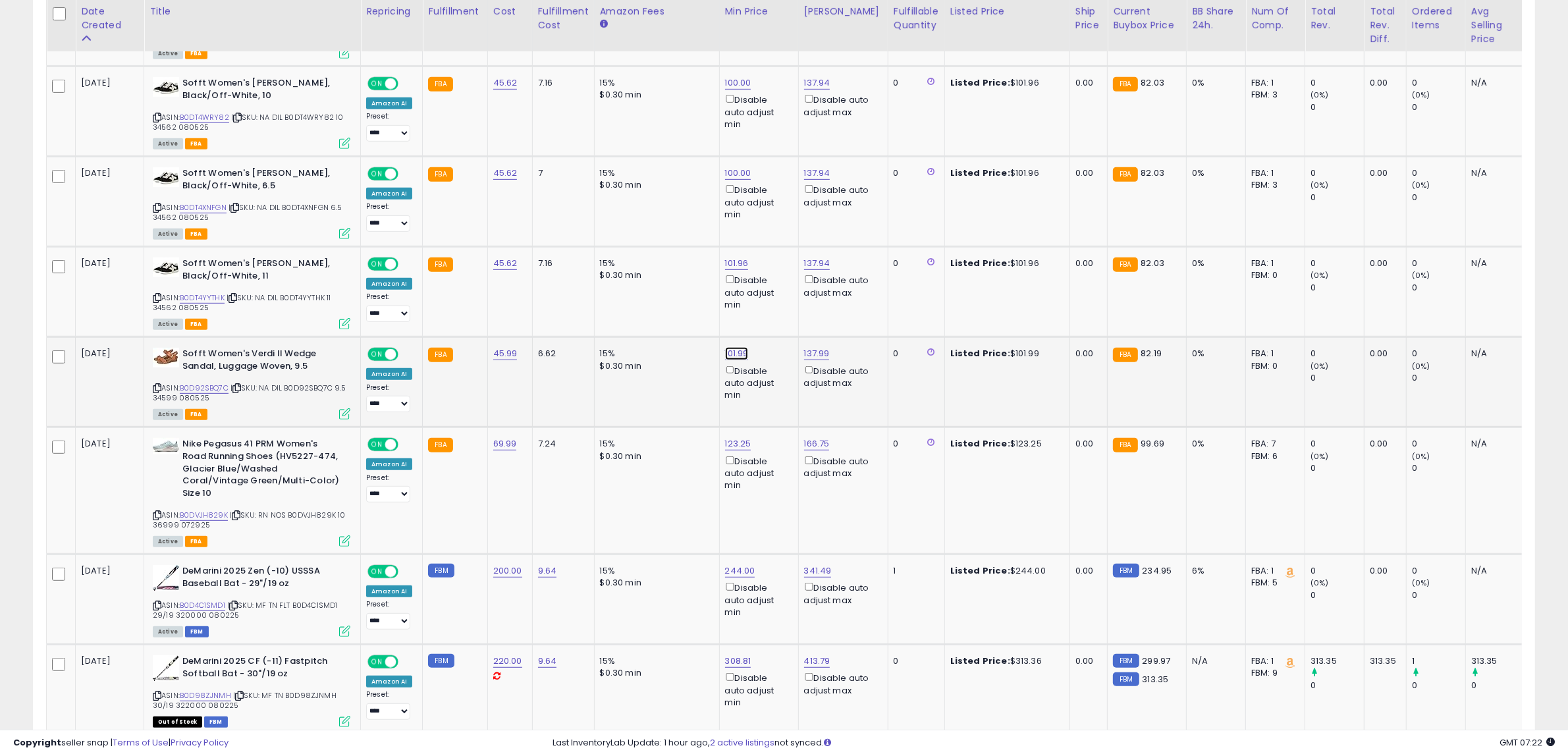
drag, startPoint x: 682, startPoint y: 307, endPoint x: 172, endPoint y: 201, distance: 520.9
type input "***"
click at [779, 301] on button "submit" at bounding box center [767, 304] width 22 height 20
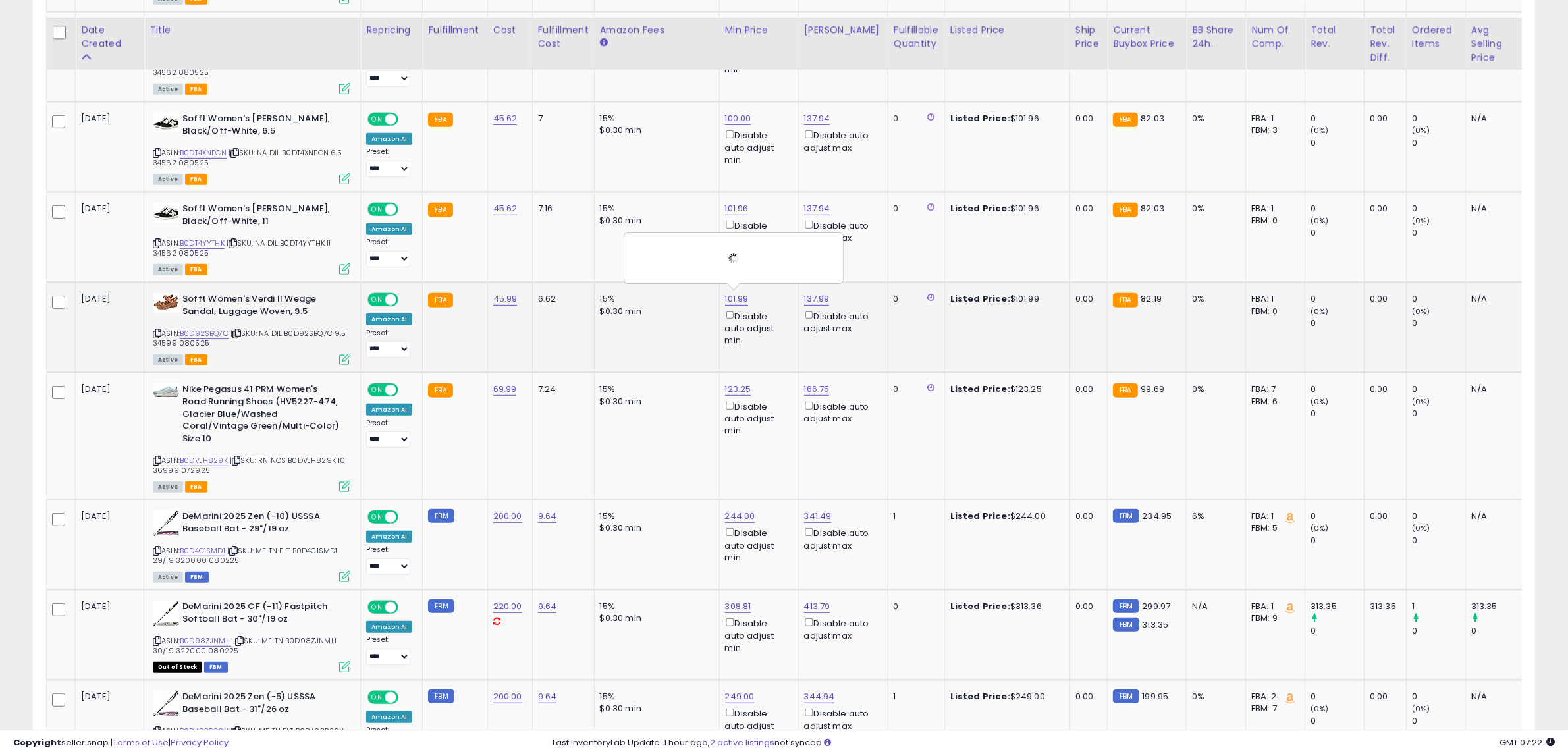
scroll to position [887, 0]
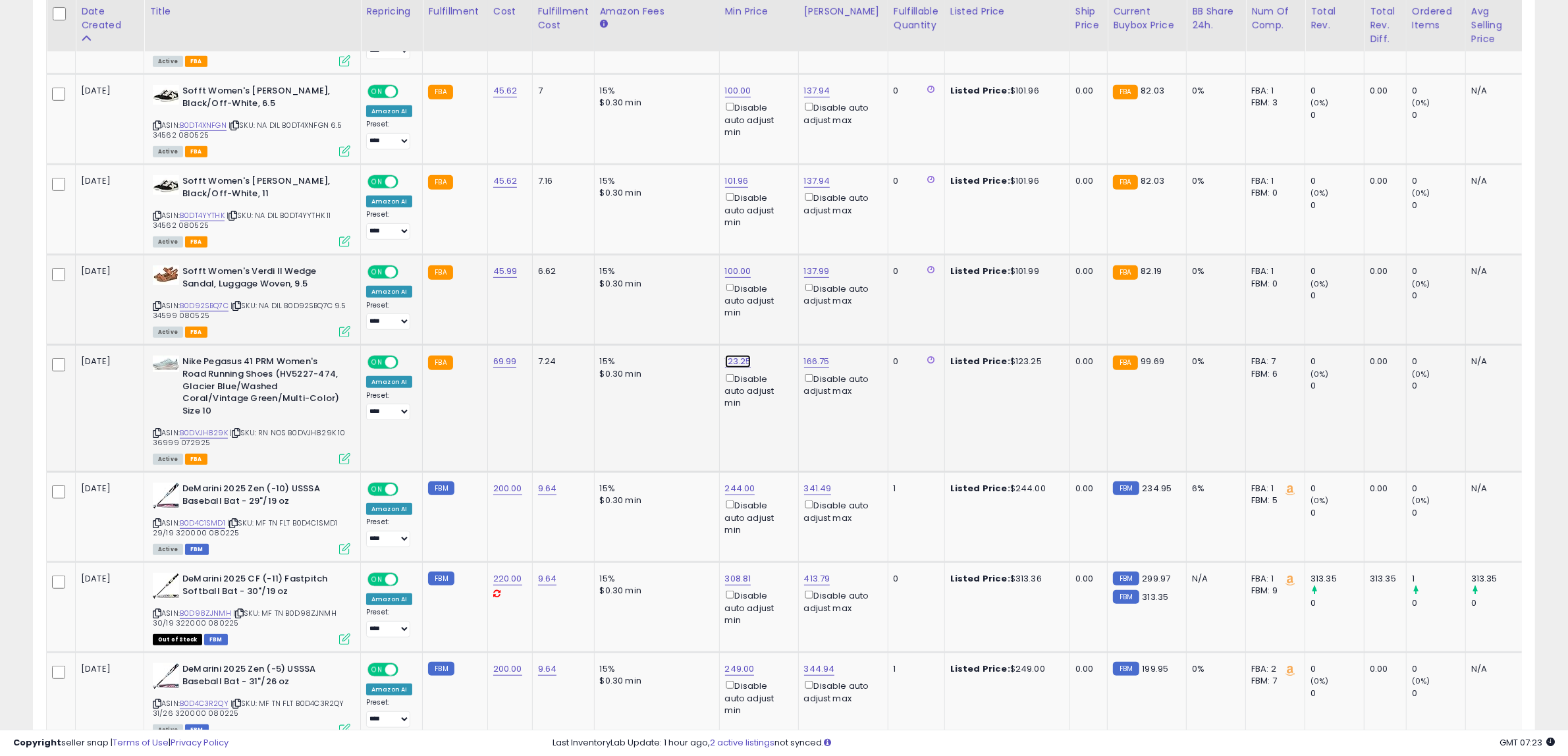
drag, startPoint x: 691, startPoint y: 310, endPoint x: 175, endPoint y: 202, distance: 527.2
type input "***"
click at [779, 316] on button "submit" at bounding box center [768, 312] width 22 height 20
